Goal: Task Accomplishment & Management: Manage account settings

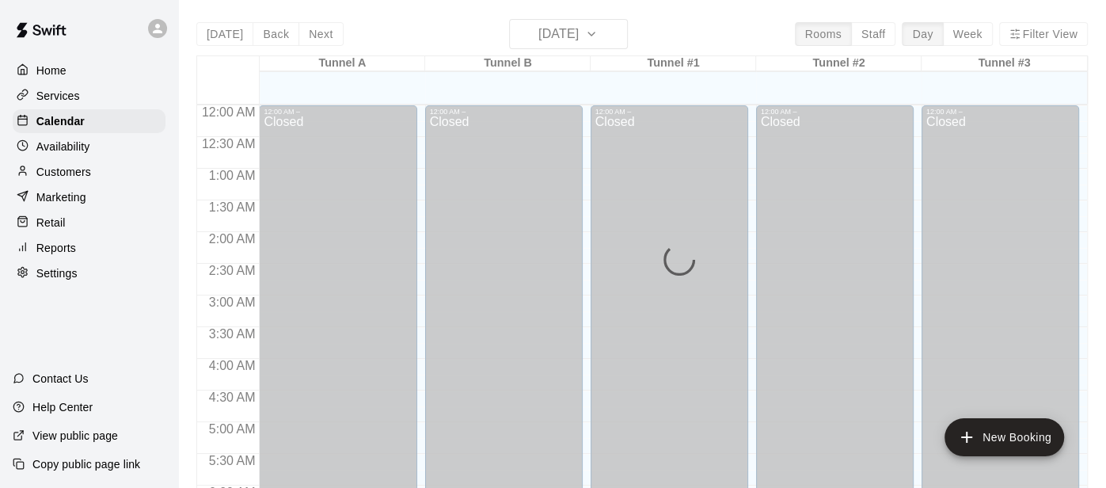
scroll to position [1071, 0]
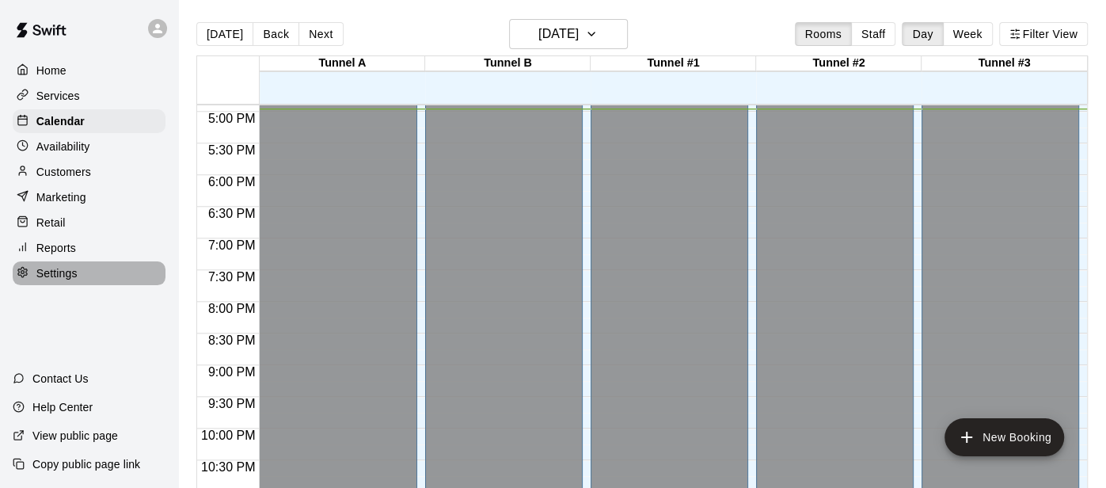
click at [66, 270] on p "Settings" at bounding box center [56, 273] width 41 height 16
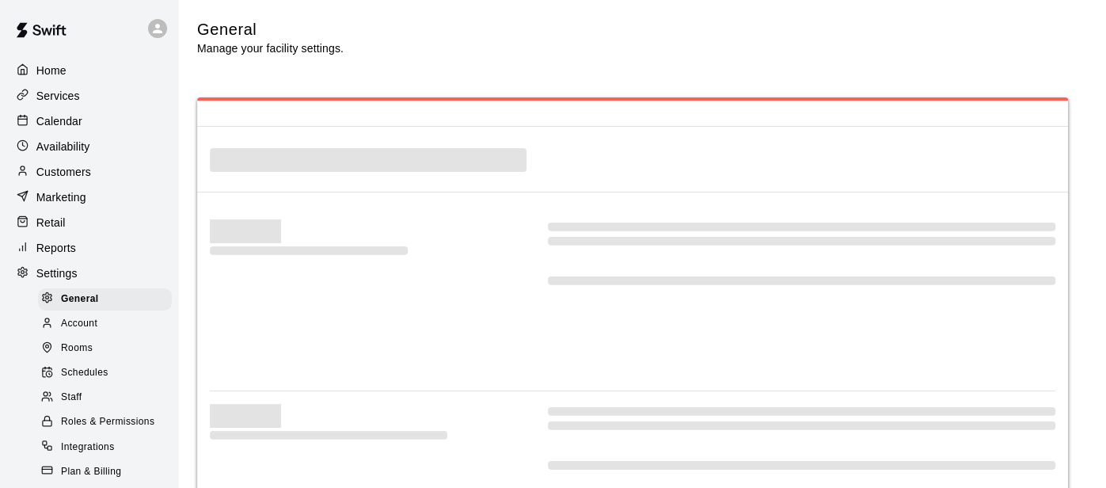
select select "**"
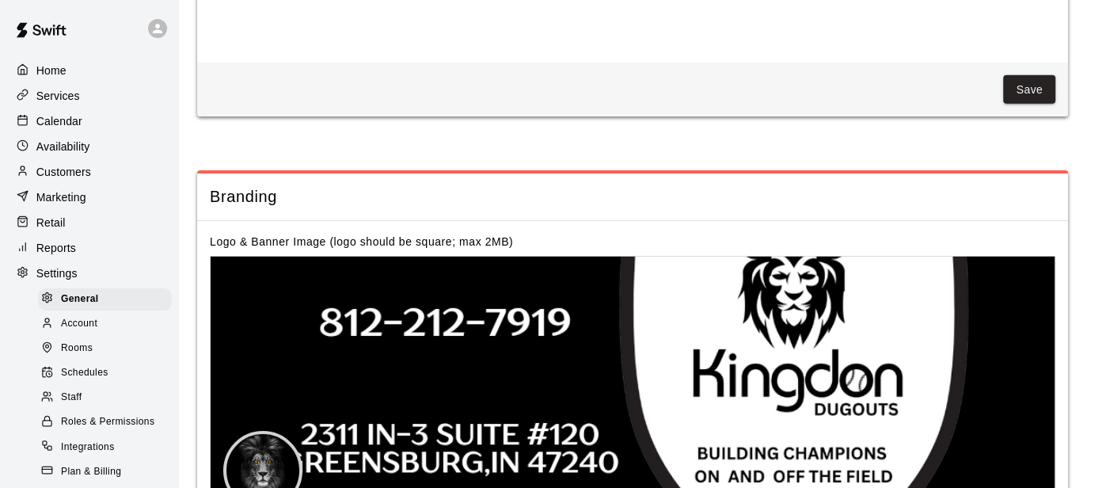
scroll to position [3339, 0]
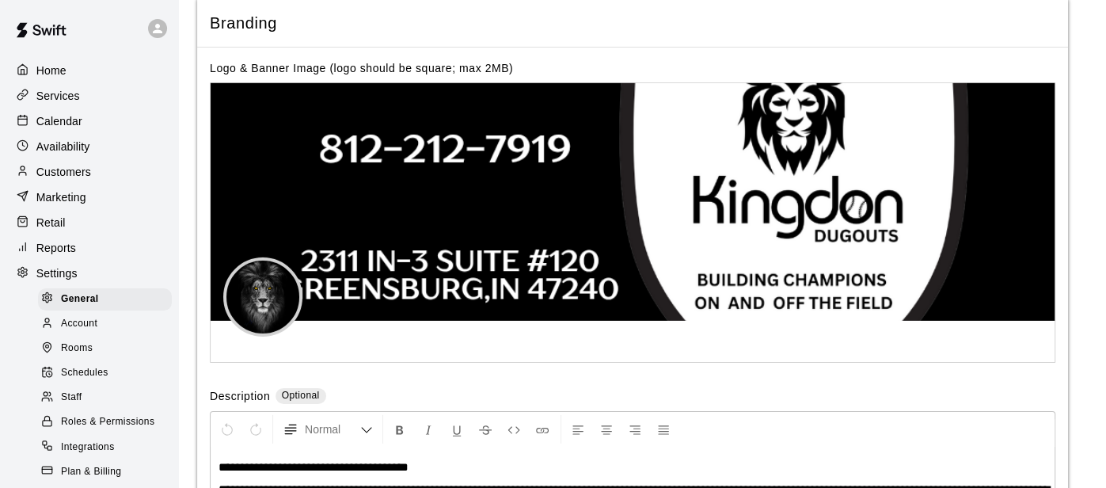
click at [86, 329] on span "Account" at bounding box center [79, 324] width 36 height 16
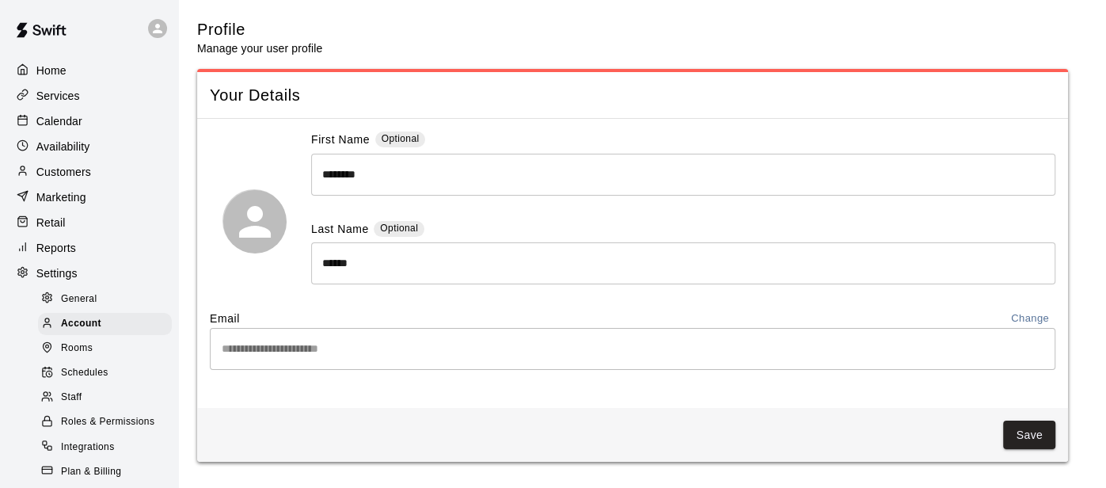
click at [82, 370] on span "Schedules" at bounding box center [85, 373] width 48 height 16
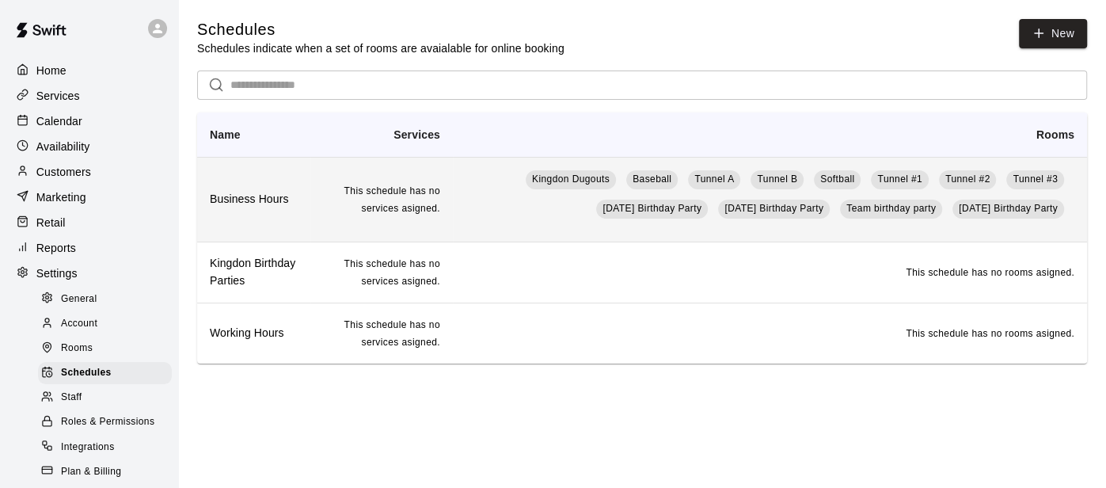
click at [360, 226] on td "This schedule has no services asigned." at bounding box center [381, 199] width 143 height 85
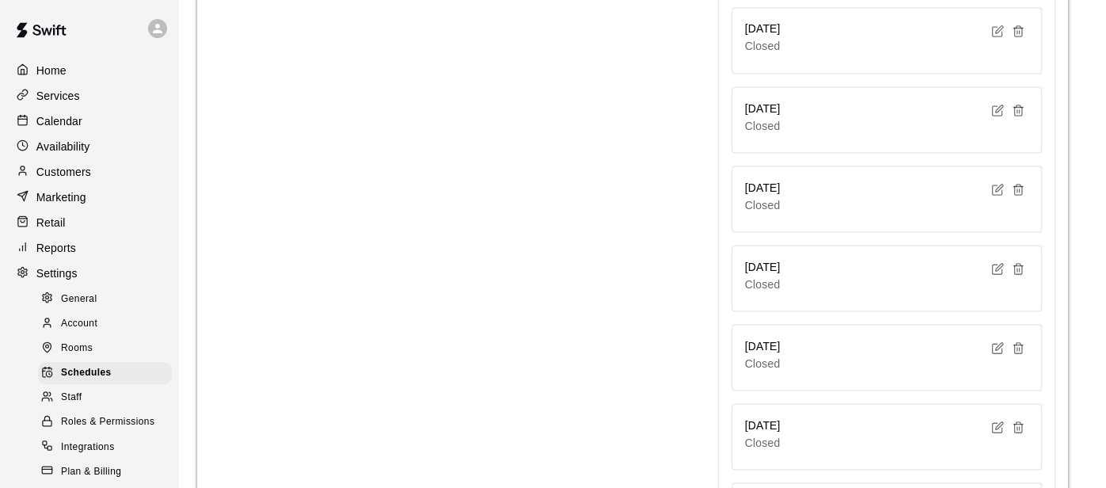
scroll to position [2124, 0]
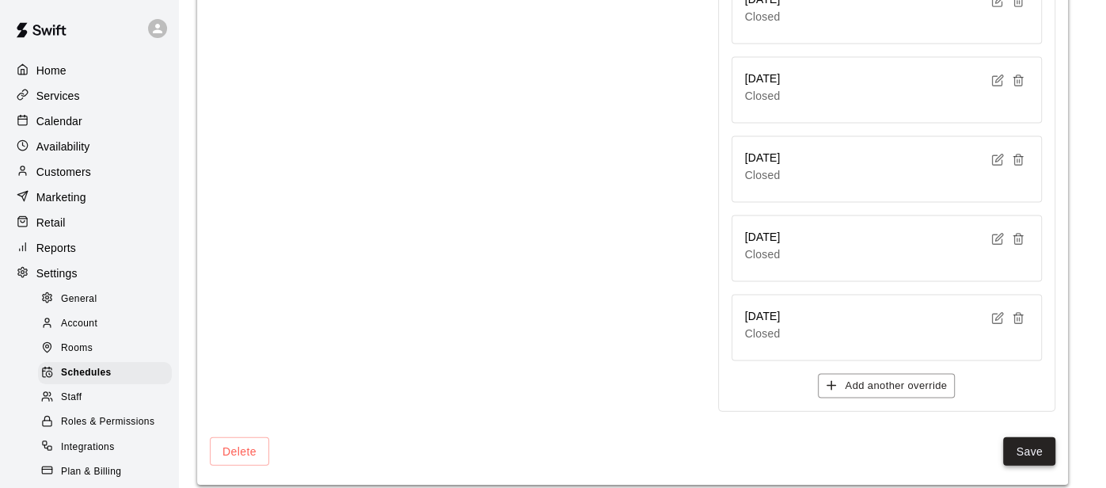
click at [1020, 437] on button "Save" at bounding box center [1029, 451] width 52 height 29
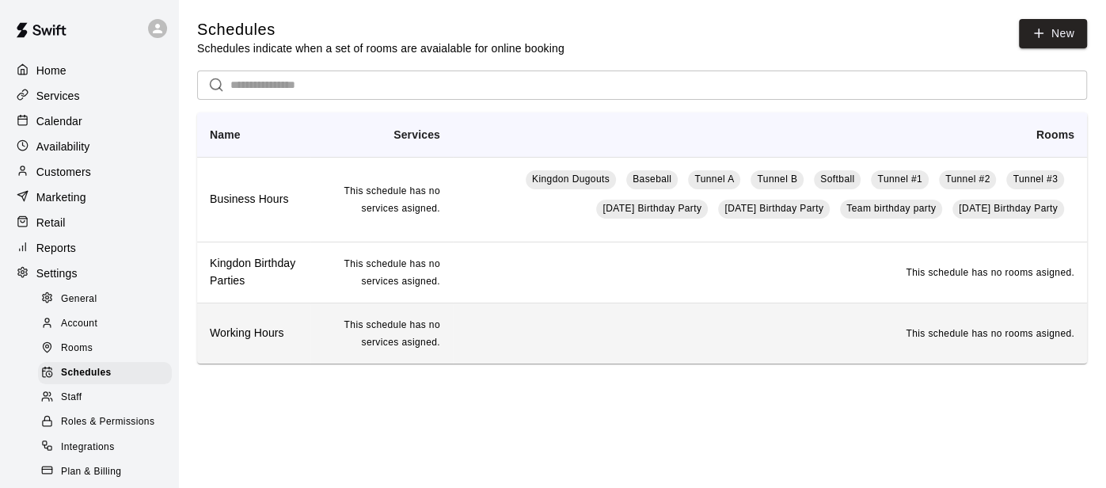
click at [512, 331] on td "This schedule has no rooms asigned." at bounding box center [770, 333] width 634 height 60
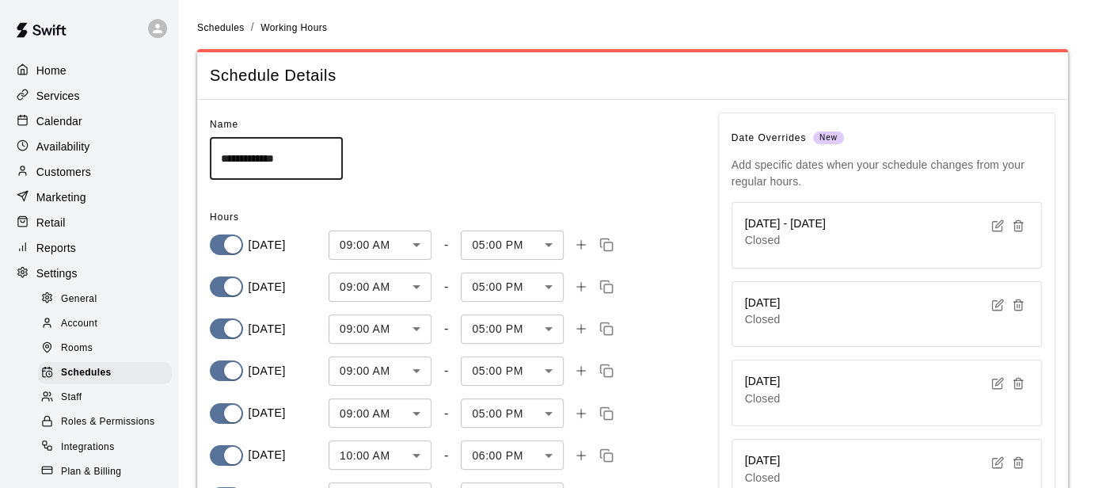
scroll to position [156, 0]
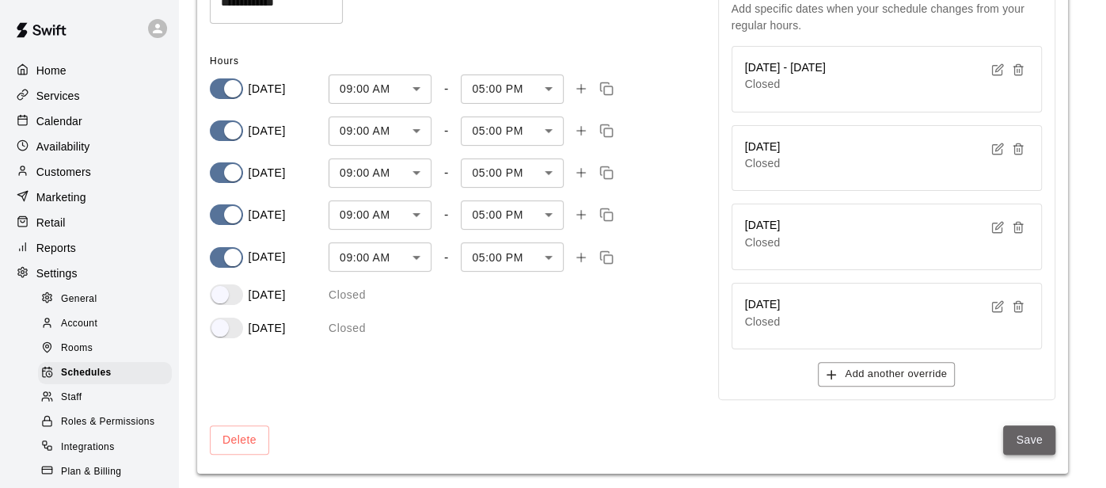
click at [1010, 429] on button "Save" at bounding box center [1029, 439] width 52 height 29
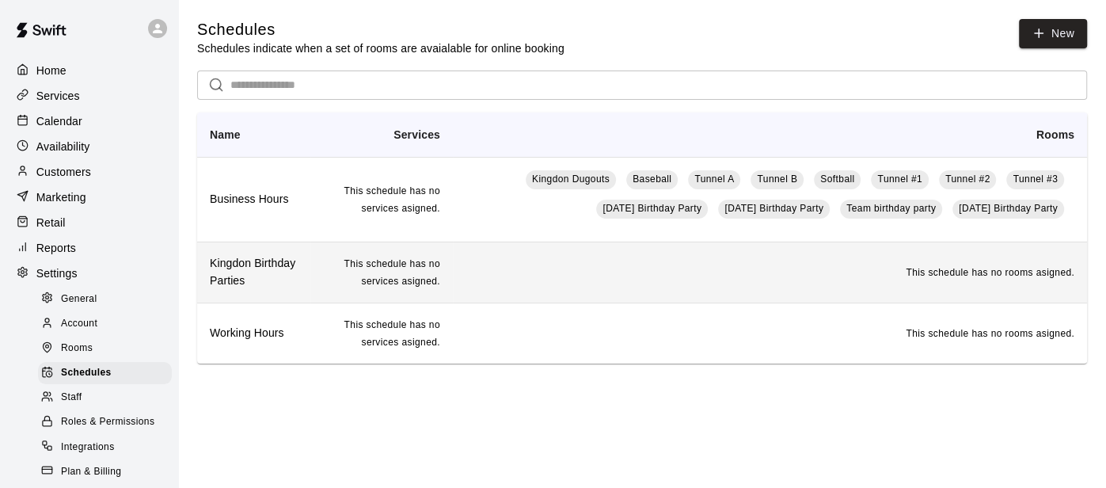
click at [648, 249] on td "This schedule has no rooms asigned." at bounding box center [770, 272] width 634 height 61
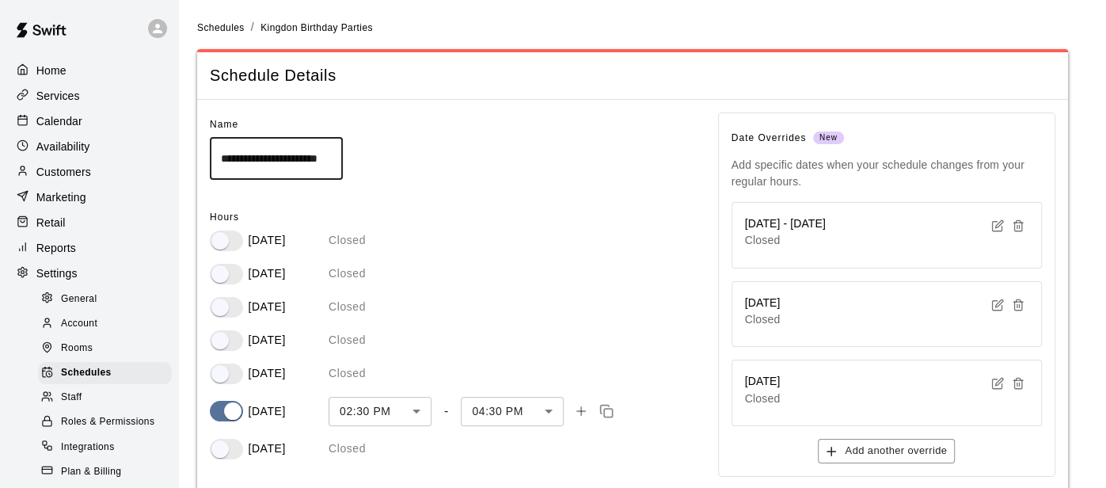
scroll to position [78, 0]
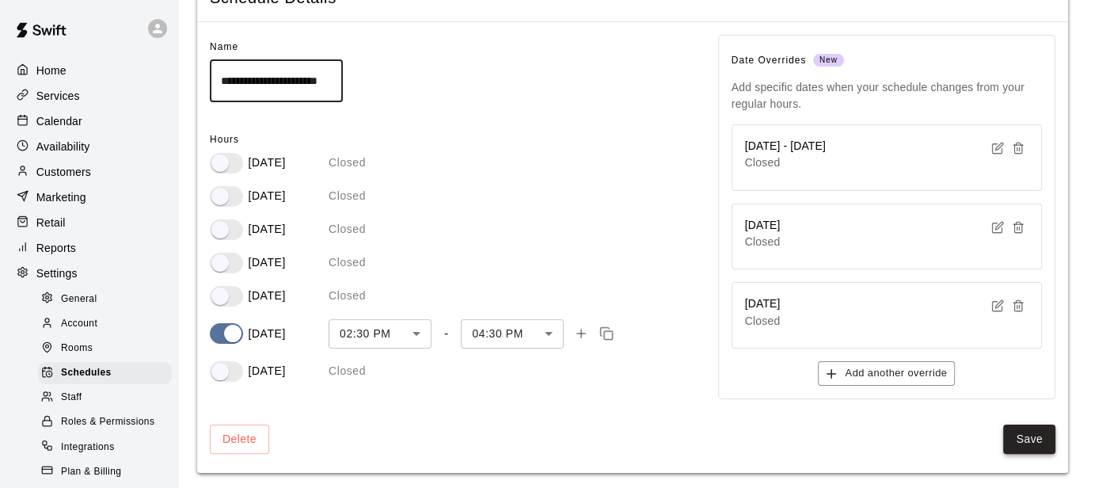
click at [1025, 450] on button "Save" at bounding box center [1029, 438] width 52 height 29
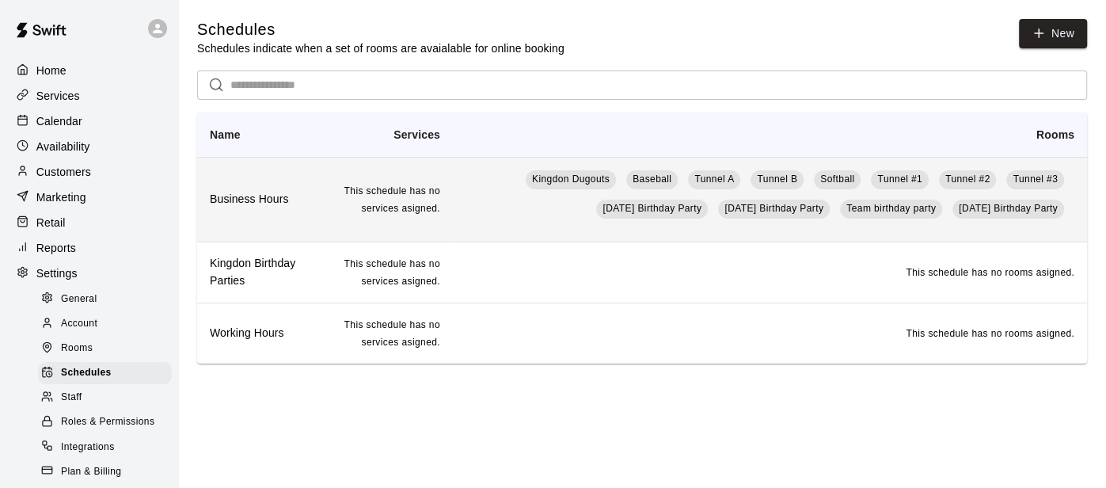
click at [470, 233] on td "Kingdon Dugouts Baseball Tunnel A Tunnel B Softball Tunnel #1 Tunnel #2 Tunnel …" at bounding box center [770, 199] width 634 height 85
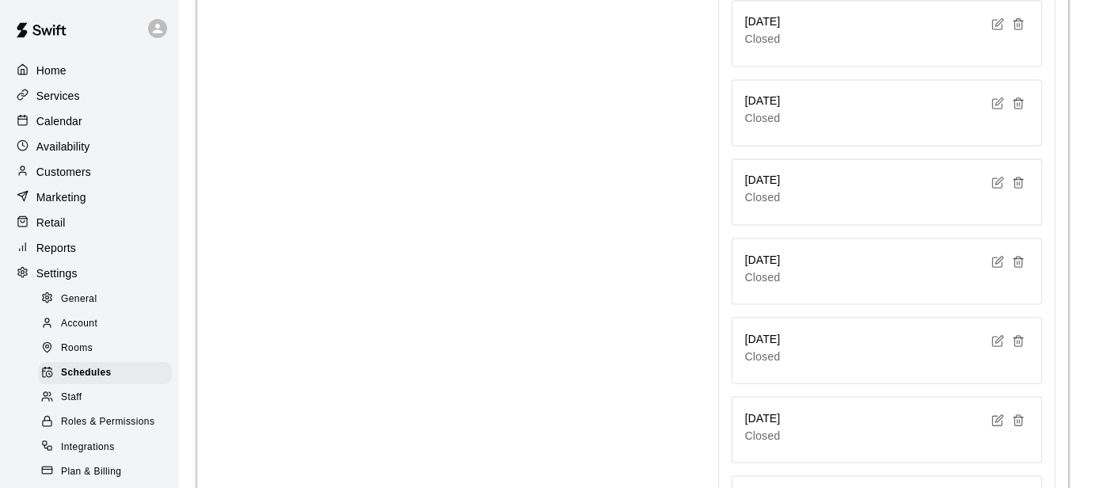
scroll to position [2124, 0]
